Goal: Navigation & Orientation: Find specific page/section

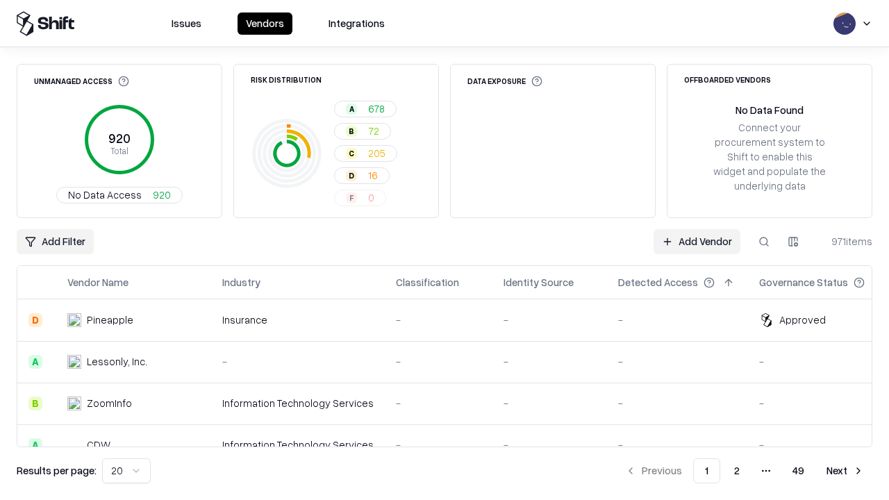
click at [124, 471] on html "Issues Vendors Integrations Unmanaged Access 920 Total No Data Access 920 Risk …" at bounding box center [444, 250] width 889 height 500
click at [845, 471] on button "Next" at bounding box center [845, 470] width 54 height 25
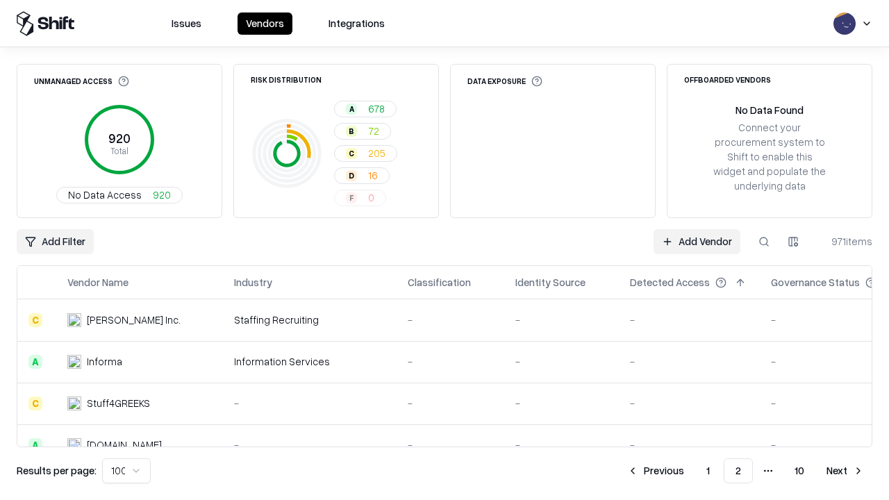
click at [845, 471] on button "Next" at bounding box center [845, 470] width 54 height 25
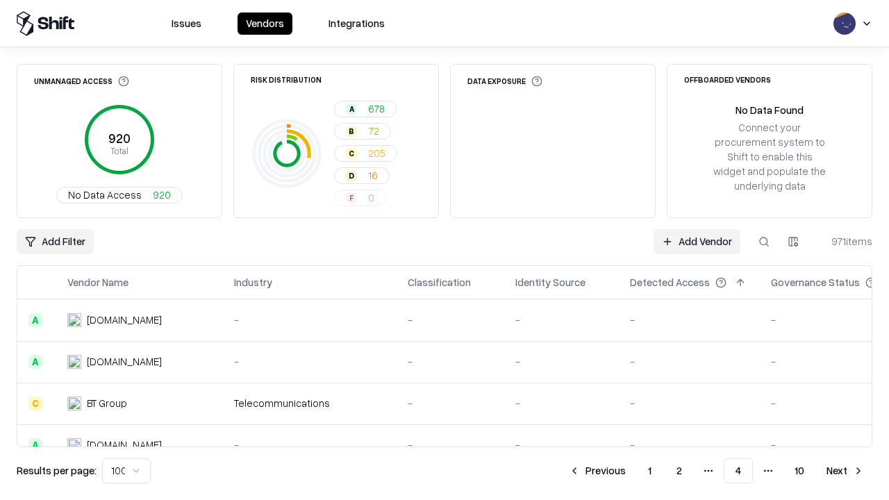
click at [845, 471] on button "Next" at bounding box center [845, 470] width 54 height 25
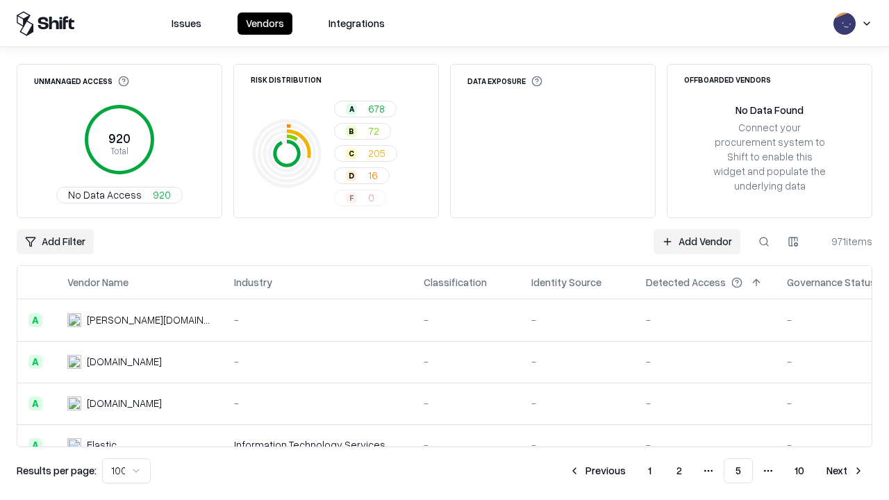
click at [845, 471] on button "Next" at bounding box center [845, 470] width 54 height 25
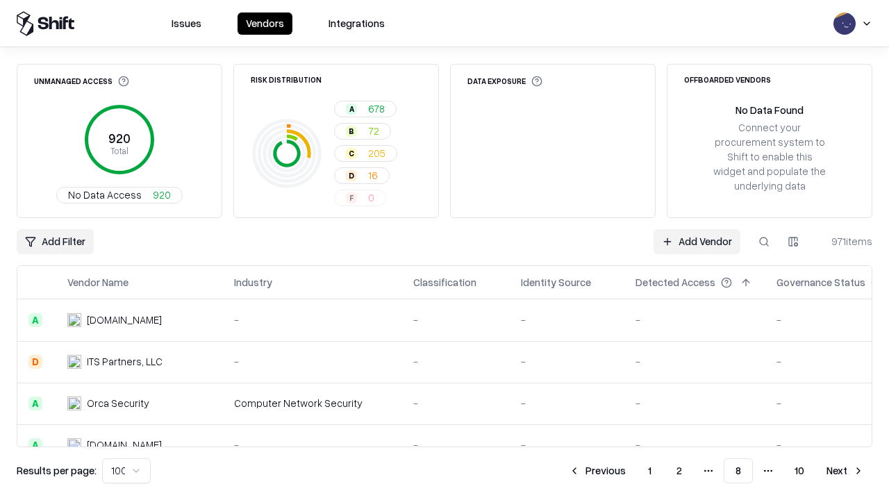
click at [845, 471] on button "Next" at bounding box center [845, 470] width 54 height 25
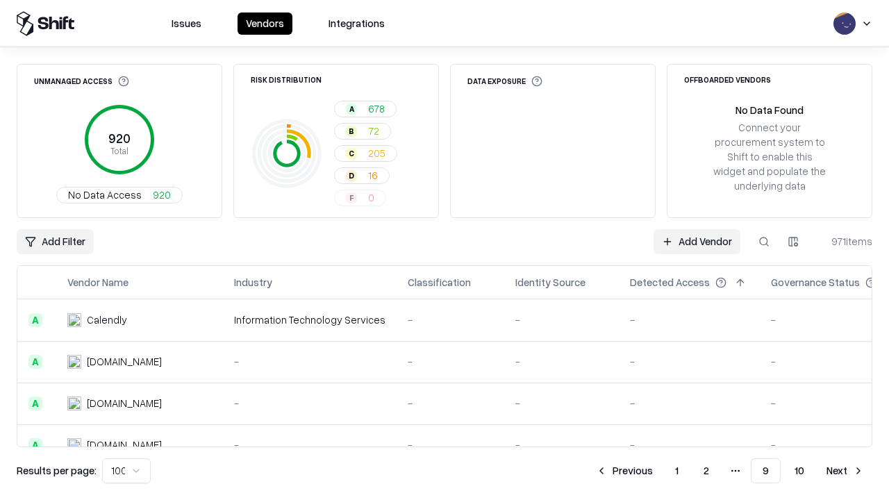
click at [845, 471] on button "Next" at bounding box center [845, 470] width 54 height 25
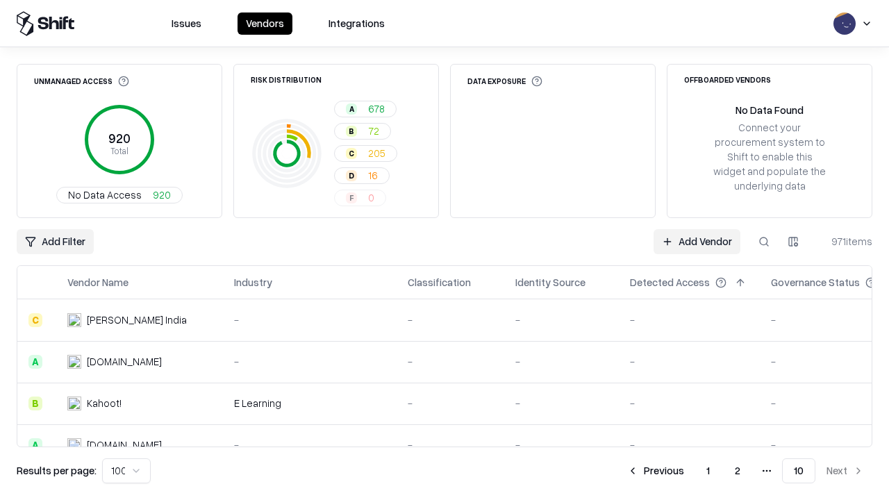
click at [656, 471] on button "Previous" at bounding box center [656, 470] width 74 height 25
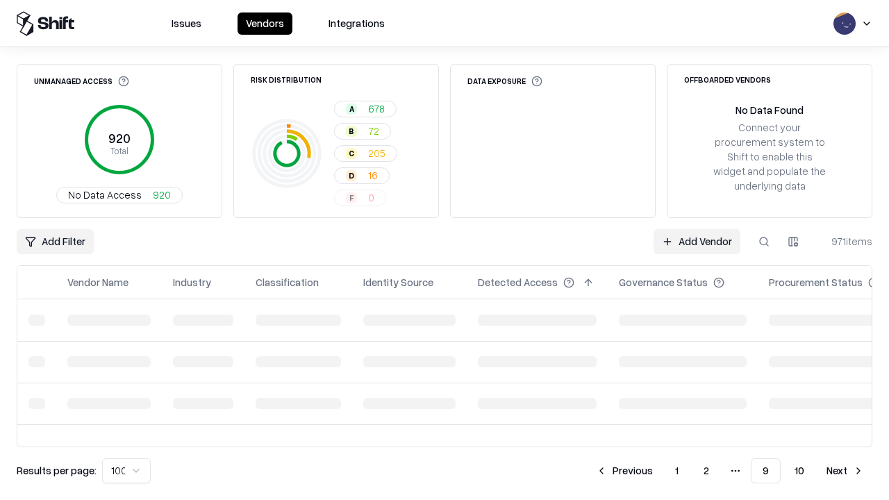
click at [626, 471] on button "Previous" at bounding box center [625, 470] width 74 height 25
click at [598, 471] on button "Previous" at bounding box center [625, 470] width 74 height 25
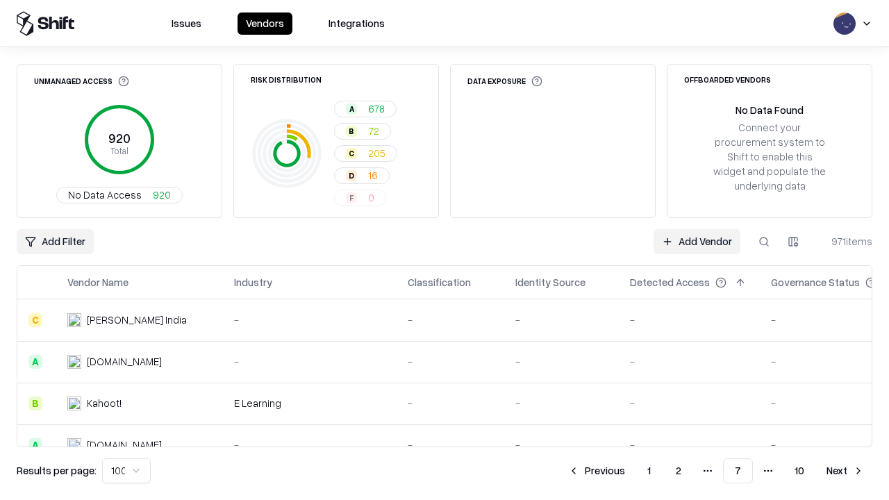
click at [598, 471] on button "Previous" at bounding box center [597, 470] width 74 height 25
click at [598, 471] on button "Previous" at bounding box center [598, 470] width 74 height 25
click at [626, 471] on button "Previous" at bounding box center [625, 470] width 74 height 25
